Goal: Task Accomplishment & Management: Manage account settings

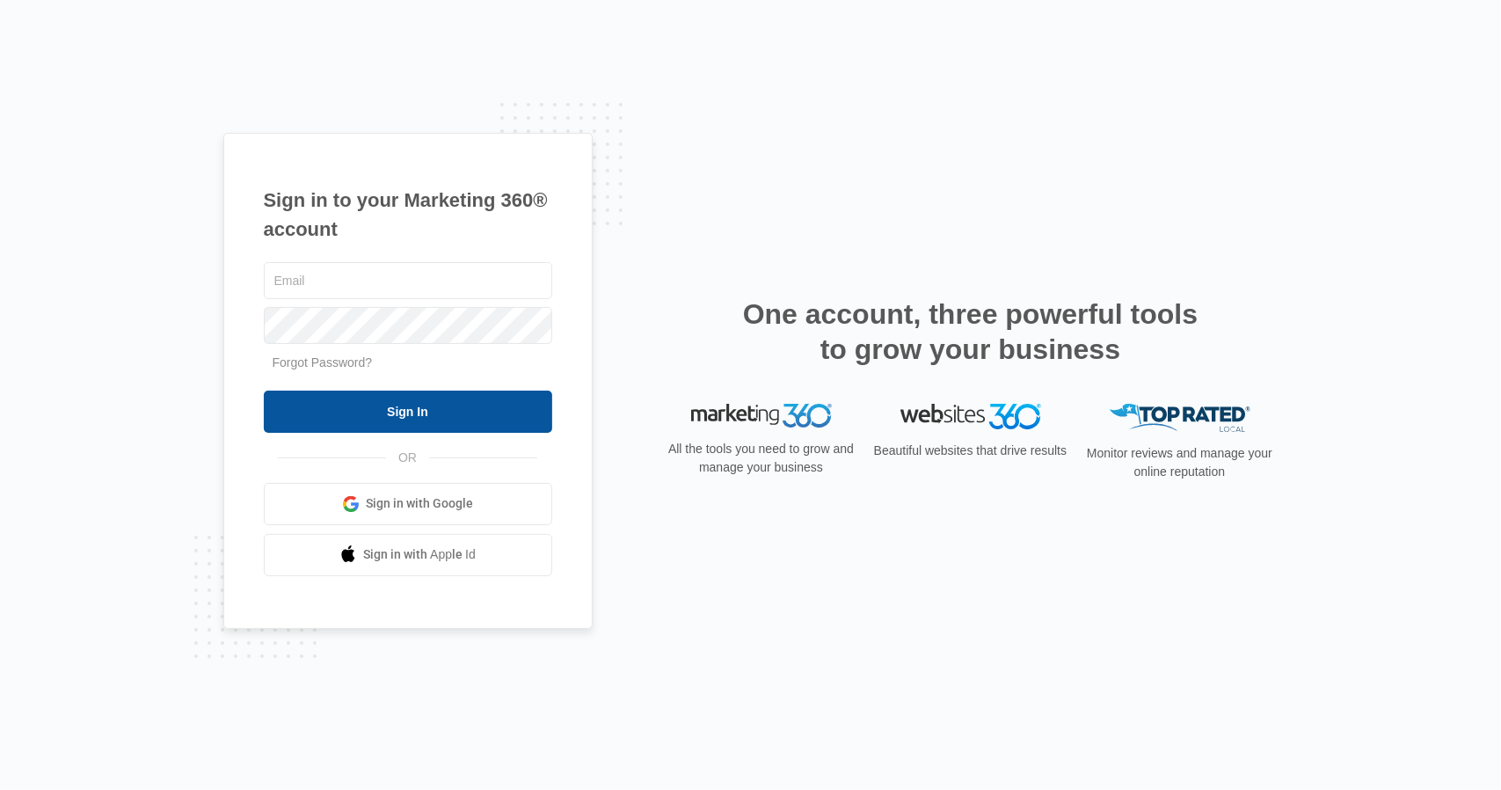
type input "[EMAIL_ADDRESS][DOMAIN_NAME]"
click at [434, 407] on input "Sign In" at bounding box center [408, 411] width 288 height 42
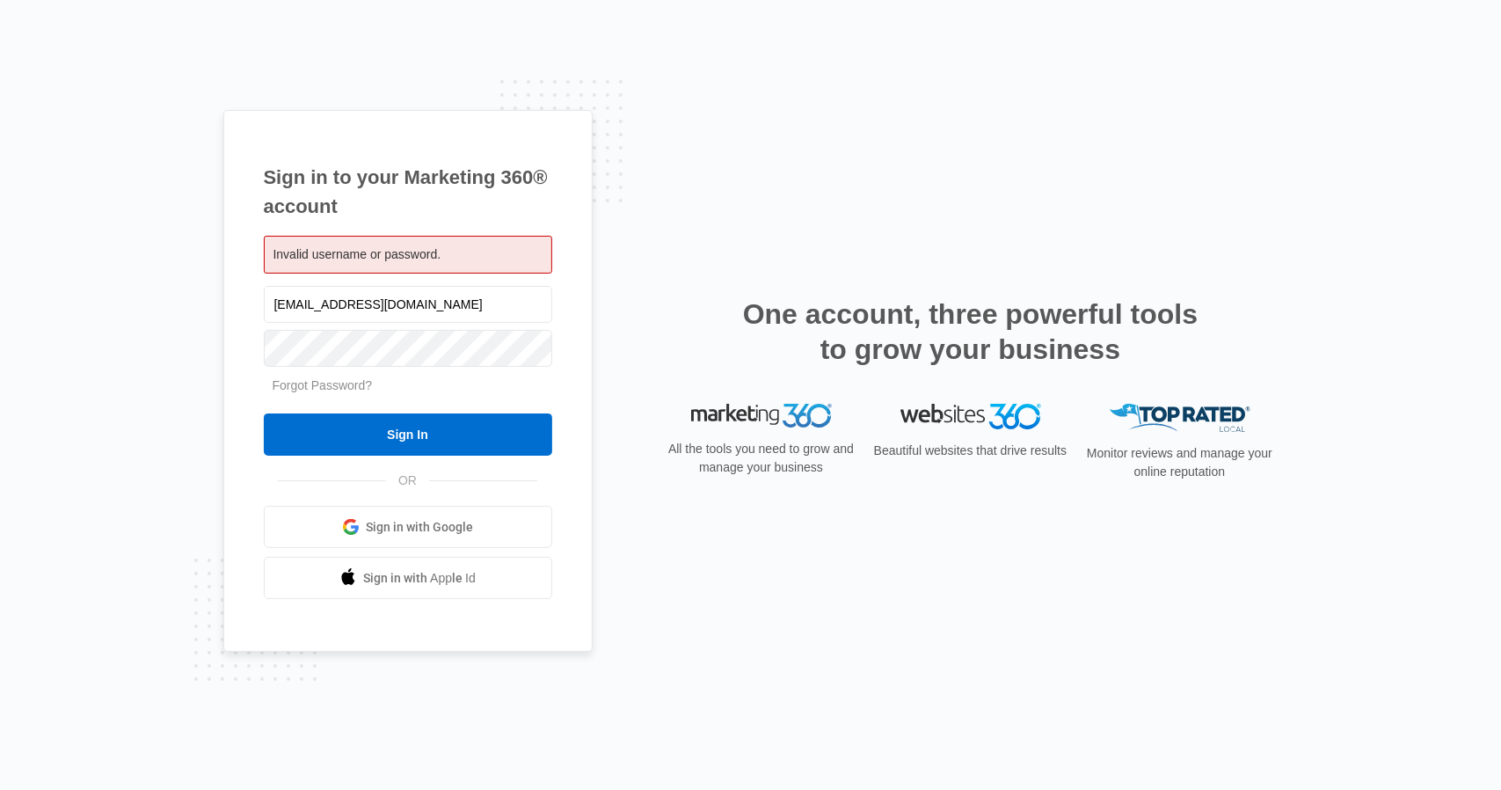
click at [457, 248] on div "Invalid username or password." at bounding box center [408, 255] width 288 height 38
